Goal: Navigation & Orientation: Find specific page/section

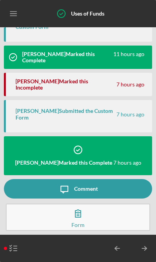
scroll to position [143, 0]
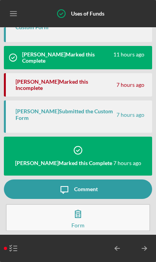
click at [79, 215] on icon "button" at bounding box center [77, 213] width 19 height 19
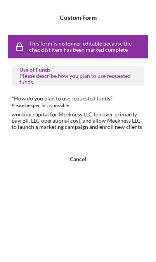
click at [80, 156] on div "Cancel" at bounding box center [78, 158] width 16 height 19
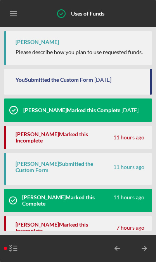
click at [14, 10] on icon "Icon/Menu" at bounding box center [13, 13] width 17 height 17
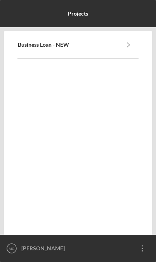
click at [128, 47] on polyline "button" at bounding box center [129, 45] width 2 height 4
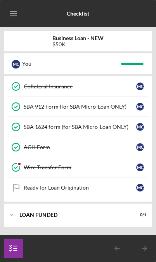
scroll to position [125, 0]
click at [103, 188] on div "Ready for Loan Origination" at bounding box center [80, 187] width 113 height 6
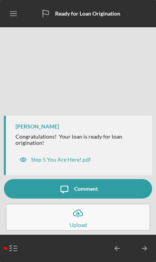
click at [16, 12] on line "button" at bounding box center [13, 12] width 6 height 0
